Goal: Task Accomplishment & Management: Manage account settings

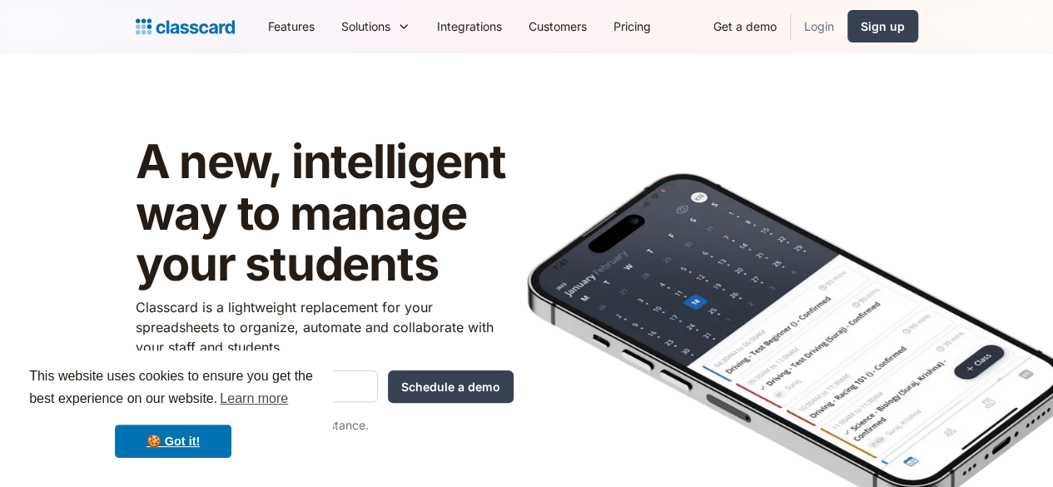
click at [847, 26] on link "Login" at bounding box center [819, 25] width 57 height 37
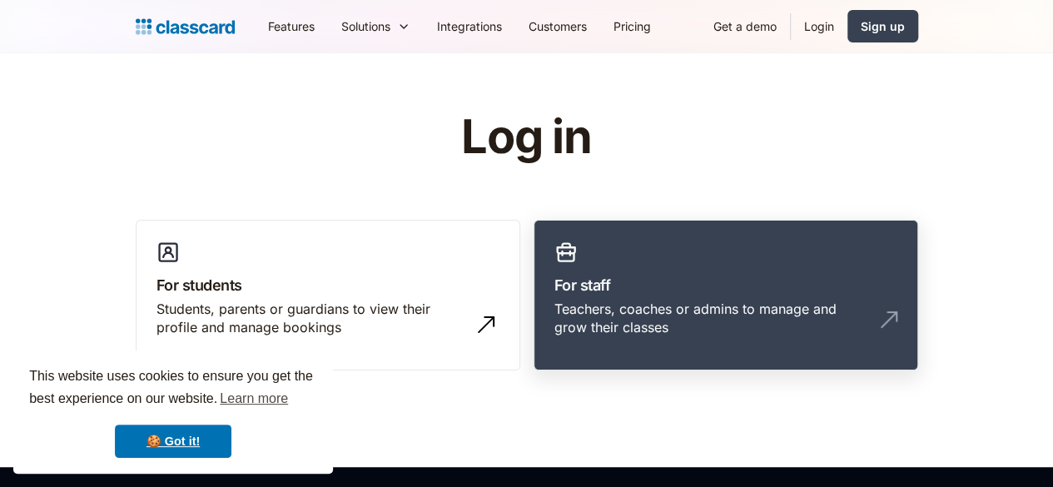
click at [791, 287] on h3 "For staff" at bounding box center [725, 285] width 343 height 22
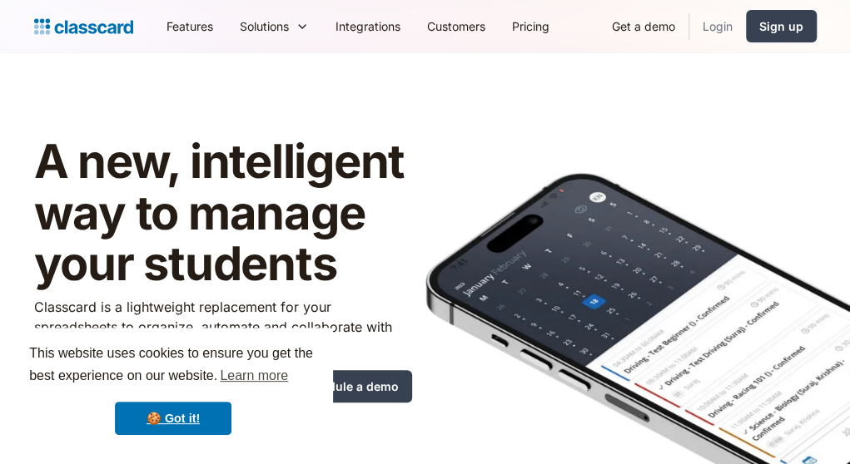
click at [717, 29] on link "Login" at bounding box center [717, 25] width 57 height 37
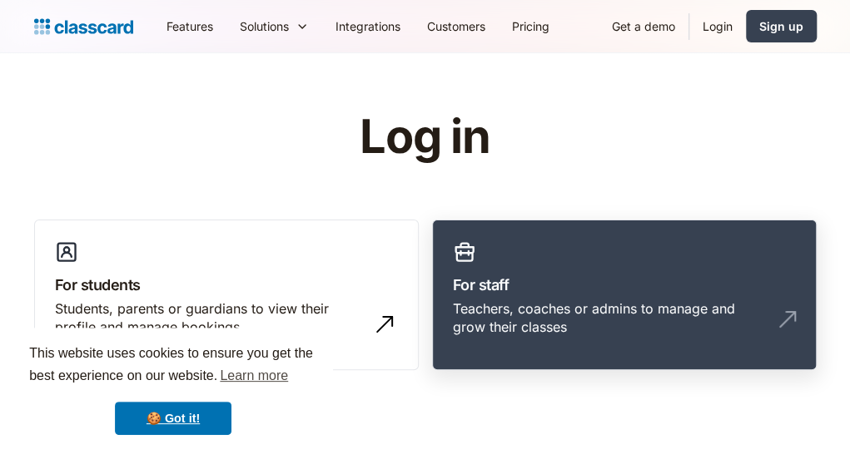
click at [552, 281] on h3 "For staff" at bounding box center [624, 285] width 343 height 22
